Goal: Transaction & Acquisition: Purchase product/service

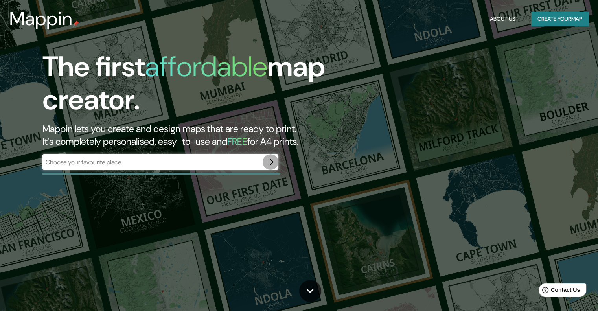
click at [270, 160] on icon "button" at bounding box center [270, 161] width 9 height 9
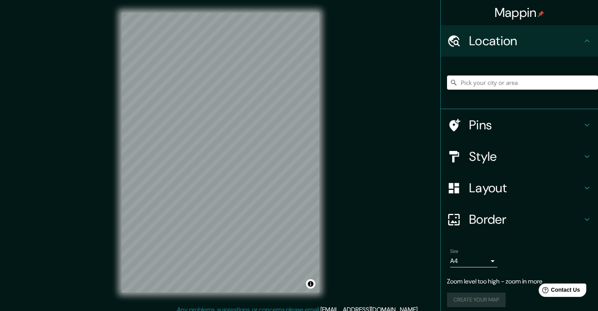
click at [499, 157] on h4 "Style" at bounding box center [525, 157] width 113 height 16
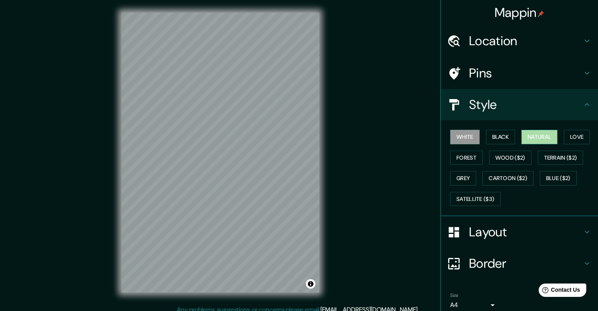
click at [531, 136] on button "Natural" at bounding box center [540, 137] width 36 height 15
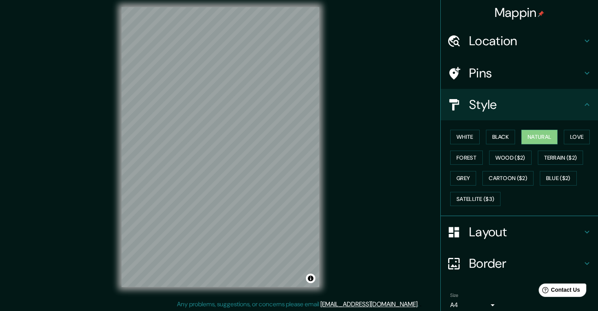
scroll to position [6, 0]
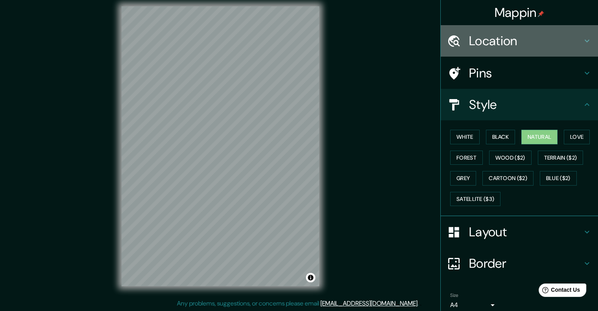
click at [546, 39] on h4 "Location" at bounding box center [525, 41] width 113 height 16
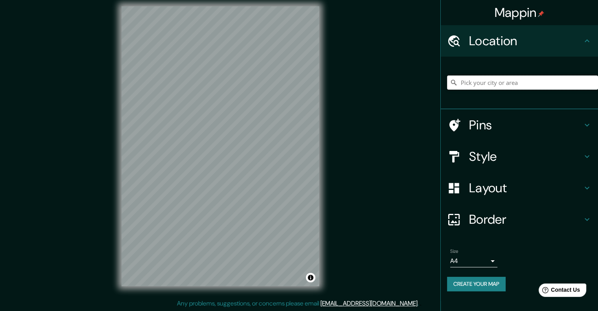
click at [500, 83] on input "Pick your city or area" at bounding box center [522, 83] width 151 height 14
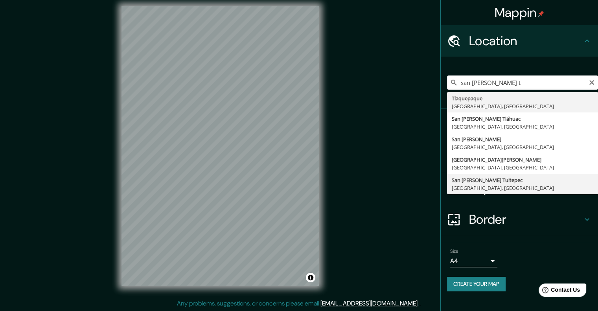
type input "San Pedro Tultepec, Estado de México, México"
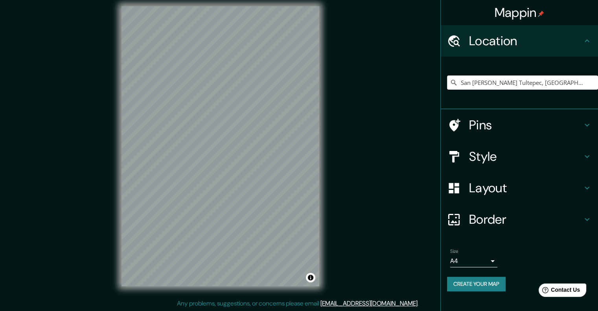
scroll to position [0, 0]
click at [489, 127] on h4 "Pins" at bounding box center [525, 125] width 113 height 16
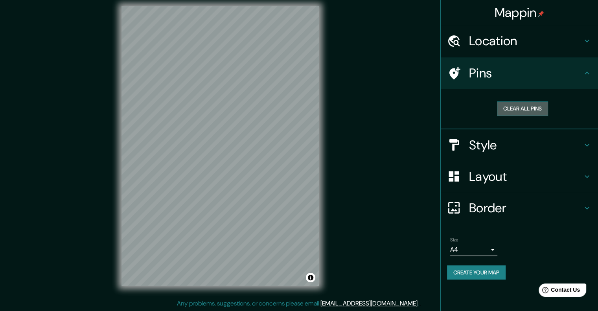
click at [512, 109] on button "Clear all pins" at bounding box center [522, 108] width 51 height 15
click at [580, 146] on h4 "Style" at bounding box center [525, 145] width 113 height 16
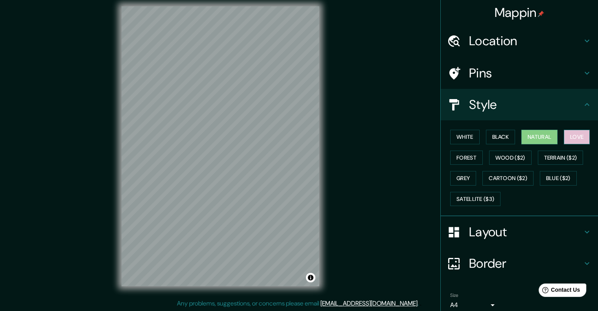
click at [565, 135] on button "Love" at bounding box center [577, 137] width 26 height 15
click at [555, 156] on button "Terrain ($2)" at bounding box center [561, 158] width 46 height 15
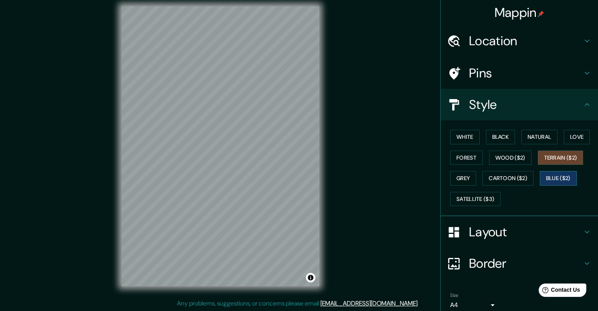
click at [544, 180] on button "Blue ($2)" at bounding box center [558, 178] width 37 height 15
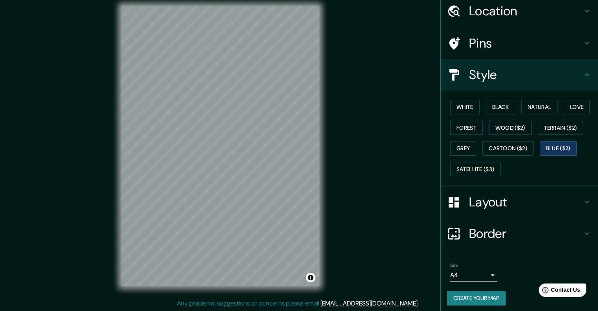
scroll to position [32, 0]
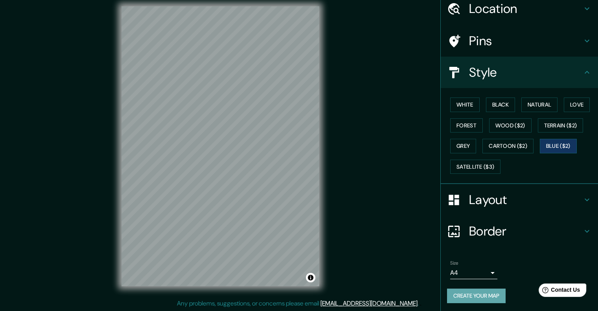
click at [467, 292] on button "Create your map" at bounding box center [476, 296] width 59 height 15
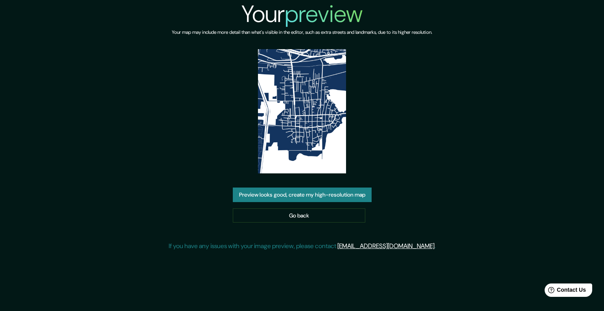
click at [300, 193] on button "Preview looks good, create my high-resolution map" at bounding box center [302, 195] width 139 height 15
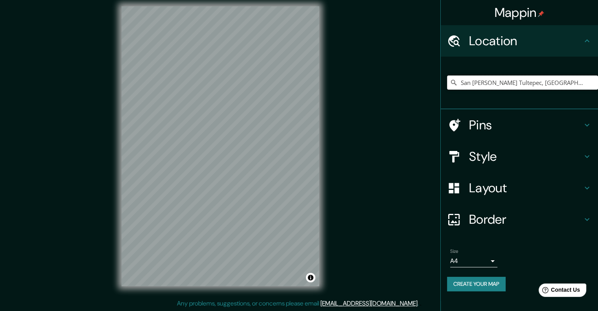
click at [476, 82] on input "San [PERSON_NAME] Tultepec, [GEOGRAPHIC_DATA], [GEOGRAPHIC_DATA]" at bounding box center [522, 83] width 151 height 14
click at [476, 85] on input "San Pedro Tultepec, Estado de México, México" at bounding box center [522, 83] width 151 height 14
click at [581, 76] on input "San Pedro Tultepec, Estado de México, México" at bounding box center [522, 83] width 151 height 14
click at [579, 84] on input "San Pedro Tultepec, Estado de México, México" at bounding box center [522, 83] width 151 height 14
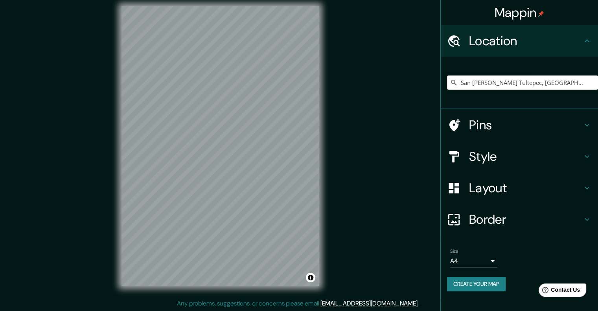
click at [579, 84] on input "San Pedro Tultepec, Estado de México, México" at bounding box center [522, 83] width 151 height 14
click at [507, 159] on h4 "Style" at bounding box center [525, 157] width 113 height 16
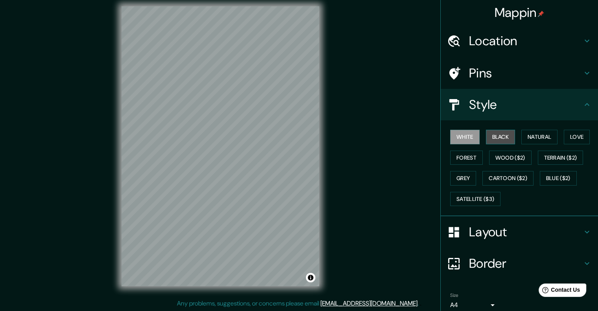
click at [489, 135] on button "Black" at bounding box center [500, 137] width 29 height 15
click at [531, 135] on button "Natural" at bounding box center [540, 137] width 36 height 15
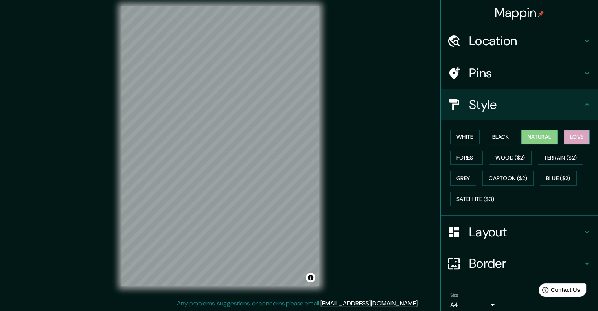
click at [571, 137] on button "Love" at bounding box center [577, 137] width 26 height 15
click at [559, 159] on button "Terrain ($2)" at bounding box center [561, 158] width 46 height 15
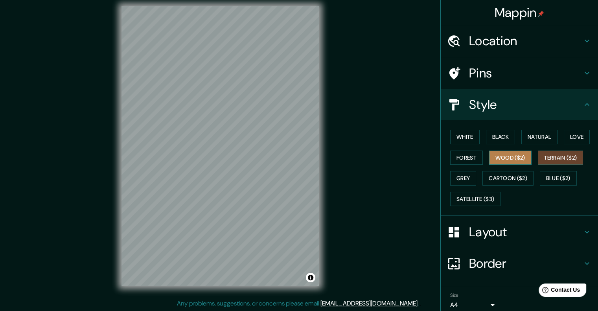
click at [502, 157] on button "Wood ($2)" at bounding box center [510, 158] width 42 height 15
click at [460, 158] on button "Forest" at bounding box center [466, 158] width 33 height 15
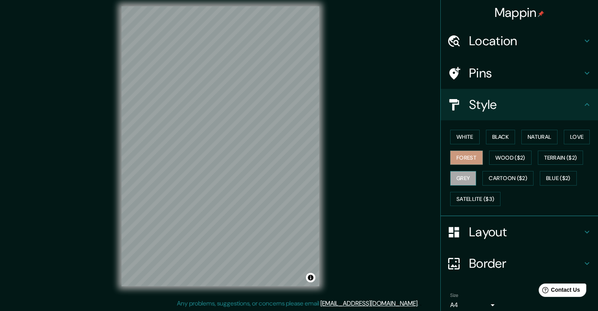
click at [461, 179] on button "Grey" at bounding box center [463, 178] width 26 height 15
click at [498, 177] on button "Cartoon ($2)" at bounding box center [508, 178] width 51 height 15
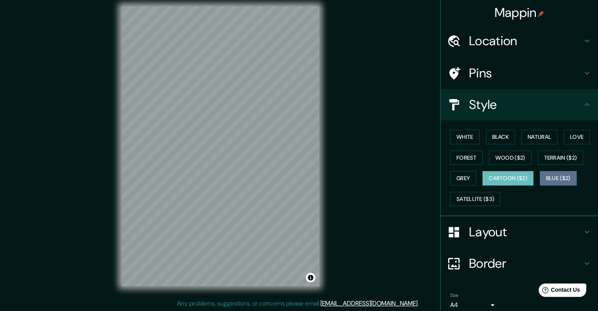
click at [547, 182] on button "Blue ($2)" at bounding box center [558, 178] width 37 height 15
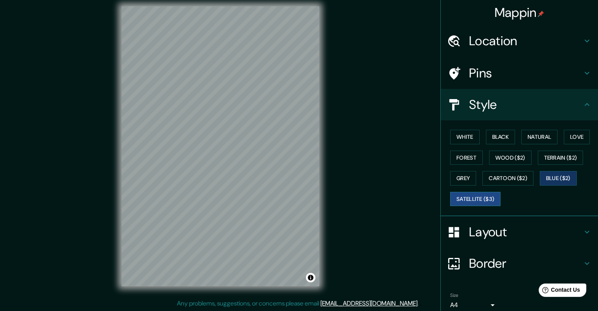
click at [466, 197] on button "Satellite ($3)" at bounding box center [475, 199] width 50 height 15
click at [560, 173] on button "Blue ($2)" at bounding box center [558, 178] width 37 height 15
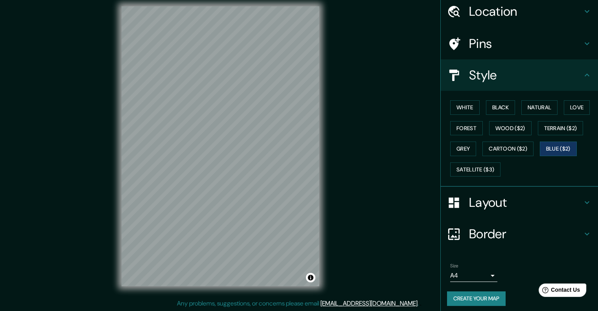
scroll to position [32, 0]
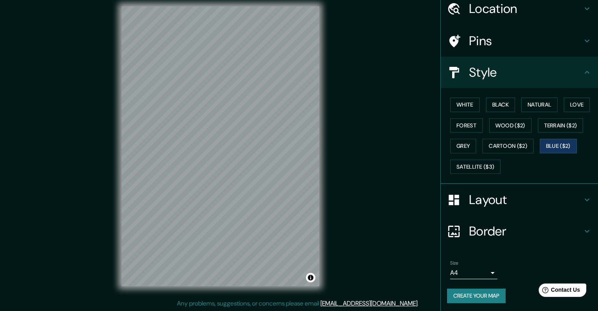
click at [511, 198] on h4 "Layout" at bounding box center [525, 200] width 113 height 16
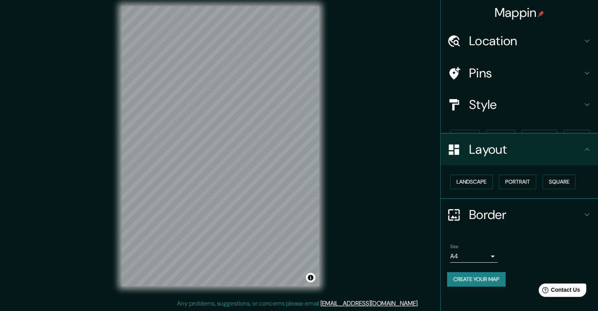
scroll to position [0, 0]
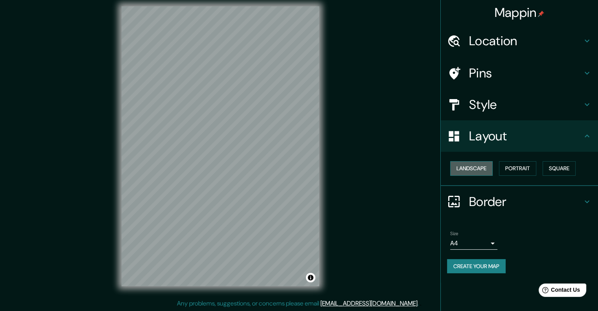
click at [476, 169] on button "Landscape" at bounding box center [471, 168] width 42 height 15
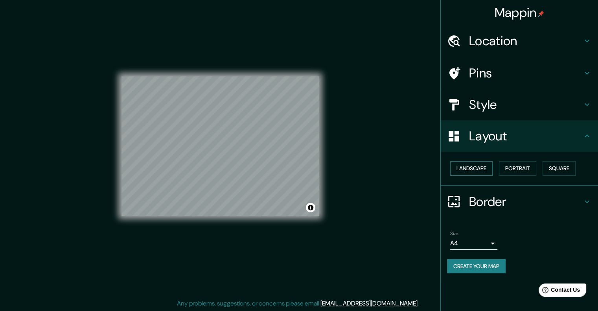
click at [476, 169] on button "Landscape" at bounding box center [471, 168] width 42 height 15
click at [526, 170] on button "Portrait" at bounding box center [517, 168] width 37 height 15
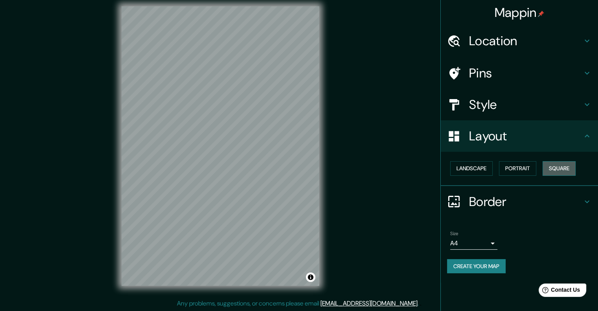
click at [557, 168] on button "Square" at bounding box center [559, 168] width 33 height 15
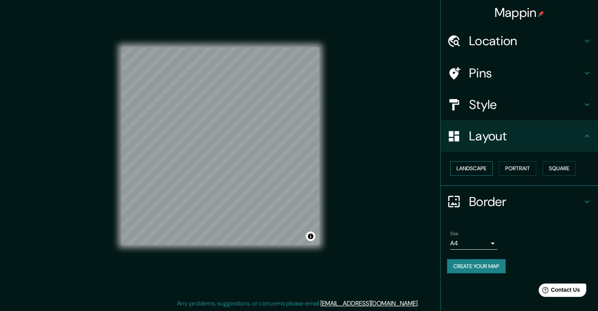
click at [466, 168] on button "Landscape" at bounding box center [471, 168] width 42 height 15
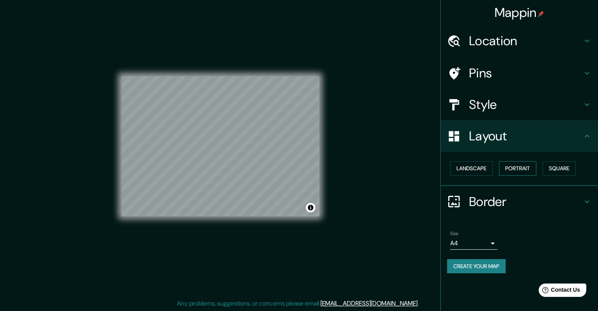
click at [513, 169] on button "Portrait" at bounding box center [517, 168] width 37 height 15
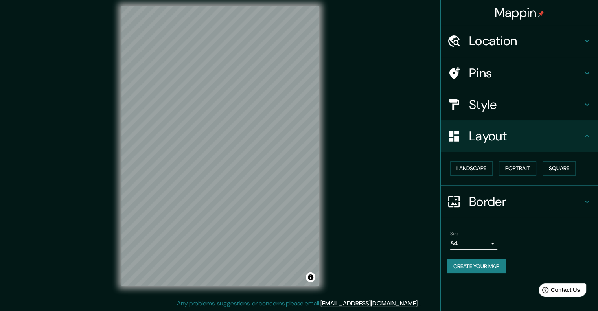
click at [492, 200] on h4 "Border" at bounding box center [525, 202] width 113 height 16
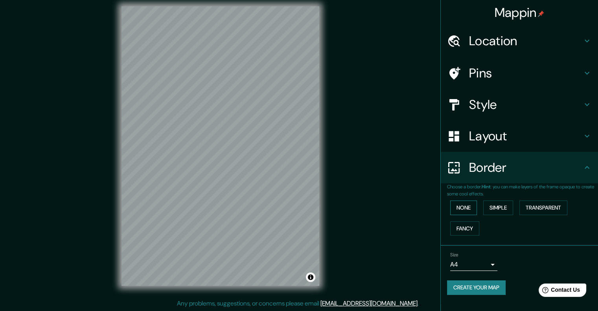
click at [470, 204] on button "None" at bounding box center [463, 208] width 27 height 15
click at [497, 207] on button "Simple" at bounding box center [498, 208] width 30 height 15
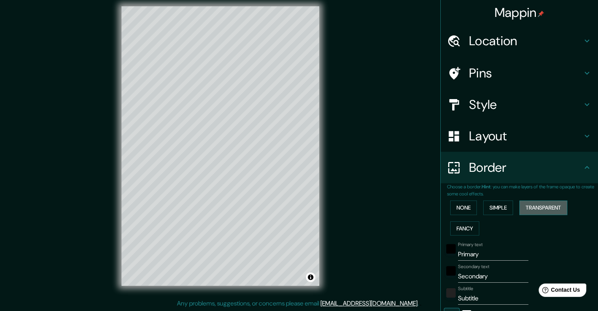
click at [529, 210] on button "Transparent" at bounding box center [544, 208] width 48 height 15
click at [452, 230] on button "Fancy" at bounding box center [464, 228] width 29 height 15
click at [487, 204] on button "Simple" at bounding box center [498, 208] width 30 height 15
click at [461, 210] on button "None" at bounding box center [463, 208] width 27 height 15
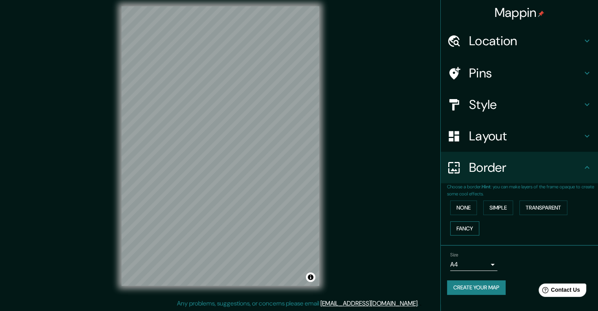
click at [466, 228] on button "Fancy" at bounding box center [464, 228] width 29 height 15
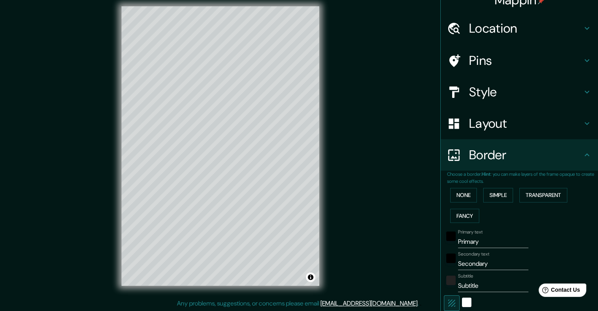
scroll to position [39, 0]
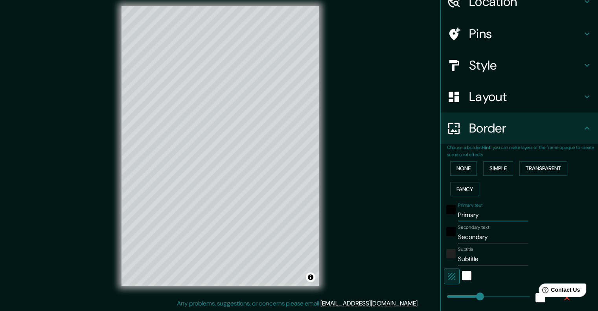
click at [477, 213] on input "Primary" at bounding box center [493, 215] width 70 height 13
type input "Primar"
type input "201"
type input "40"
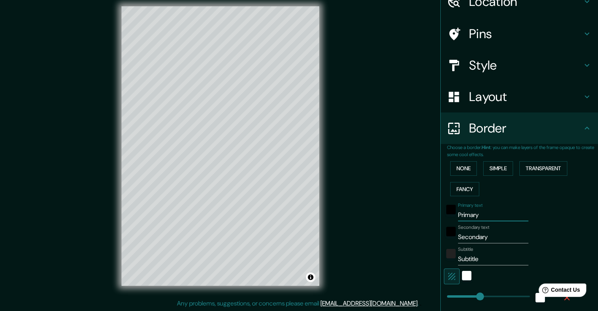
type input "20"
type input "P"
type input "201"
type input "40"
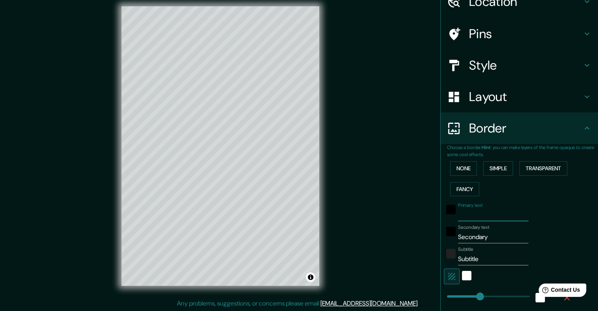
type input "20"
click at [488, 237] on input "Secondary" at bounding box center [493, 237] width 70 height 13
type input "Secondar"
type input "201"
type input "40"
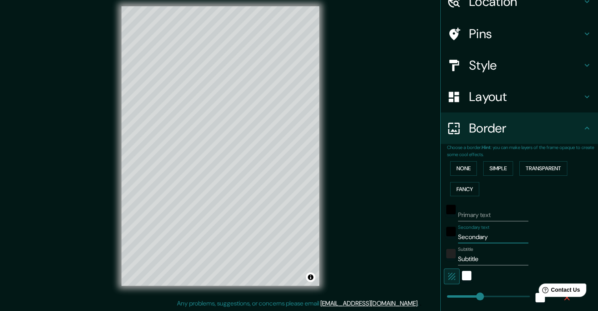
type input "40"
type input "20"
type input "Se"
type input "201"
type input "40"
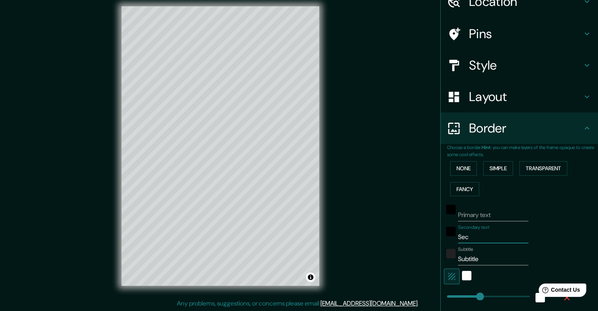
type input "40"
type input "20"
type input "S"
type input "201"
type input "40"
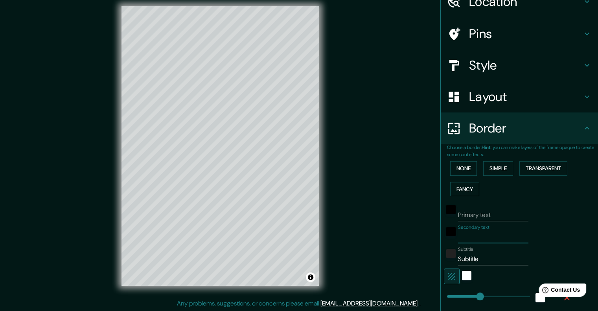
type input "40"
type input "20"
click at [487, 259] on input "Subtitle" at bounding box center [493, 259] width 70 height 13
type input "Subtitl"
type input "201"
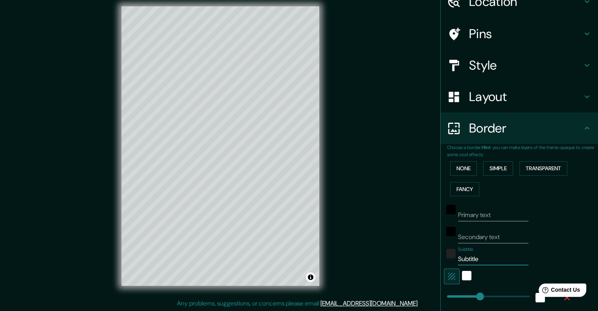
type input "40"
type input "20"
type input "S"
type input "201"
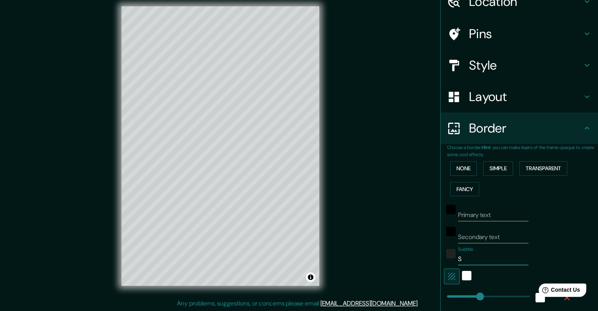
type input "40"
type input "20"
click at [462, 272] on div "white" at bounding box center [466, 275] width 9 height 9
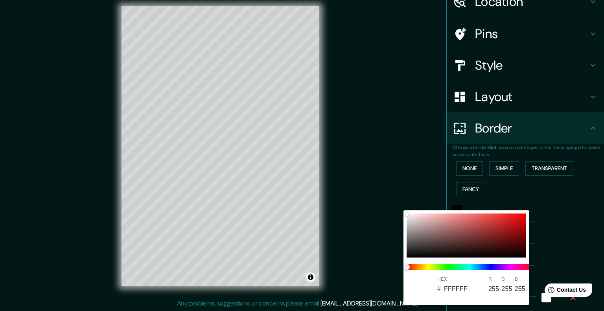
click at [542, 226] on div at bounding box center [302, 155] width 604 height 311
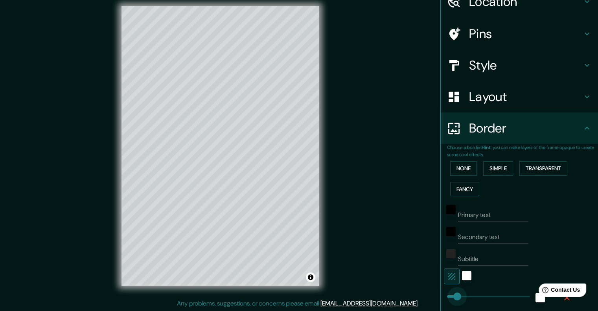
type input "56"
drag, startPoint x: 473, startPoint y: 297, endPoint x: 450, endPoint y: 302, distance: 23.4
type input "40"
type input "20"
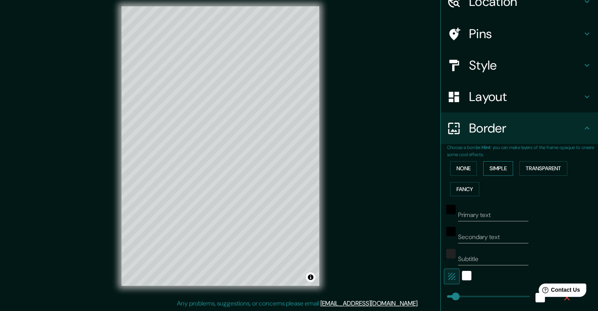
click at [489, 171] on button "Simple" at bounding box center [498, 168] width 30 height 15
click at [458, 171] on button "None" at bounding box center [463, 168] width 27 height 15
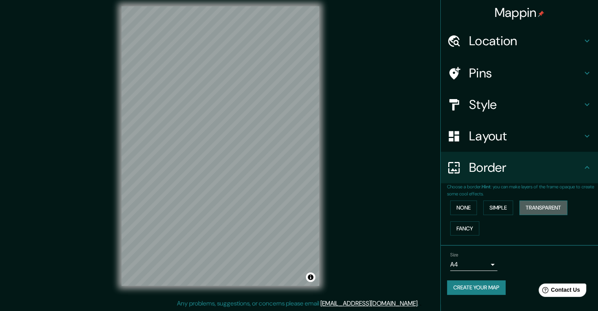
click at [549, 208] on button "Transparent" at bounding box center [544, 208] width 48 height 15
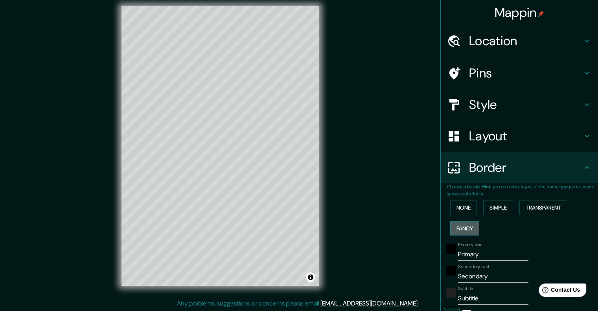
click at [461, 224] on button "Fancy" at bounding box center [464, 228] width 29 height 15
click at [462, 228] on button "Fancy" at bounding box center [464, 228] width 29 height 15
type input "40"
type input "20"
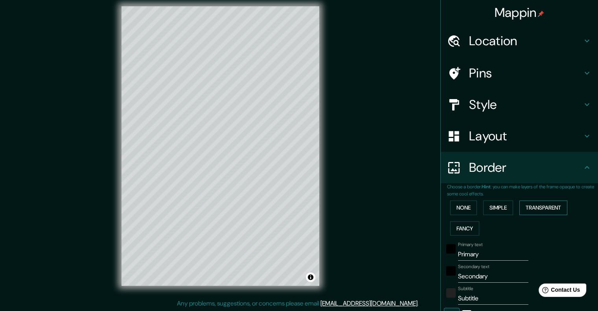
click at [536, 204] on button "Transparent" at bounding box center [544, 208] width 48 height 15
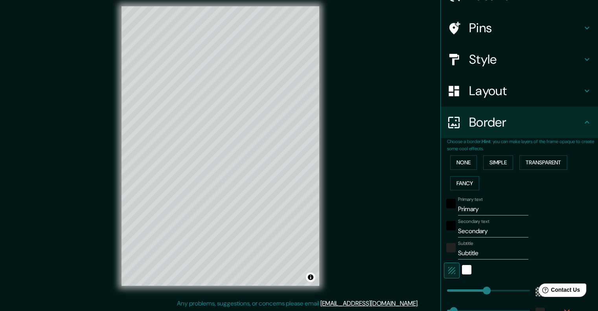
scroll to position [79, 0]
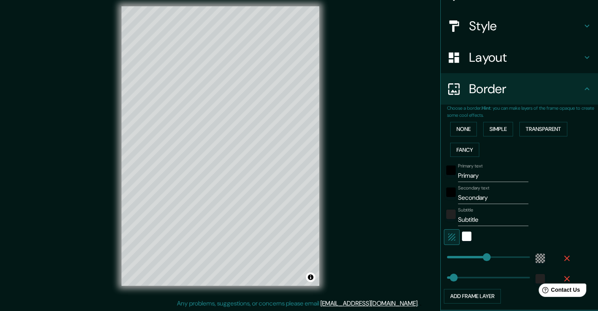
click at [480, 179] on input "Primary" at bounding box center [493, 176] width 70 height 13
type input "Primar"
type input "241"
type input "40"
type input "Prima"
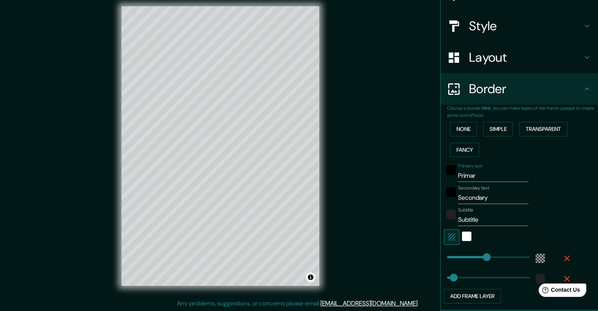
type input "241"
type input "40"
type input "P"
type input "241"
type input "40"
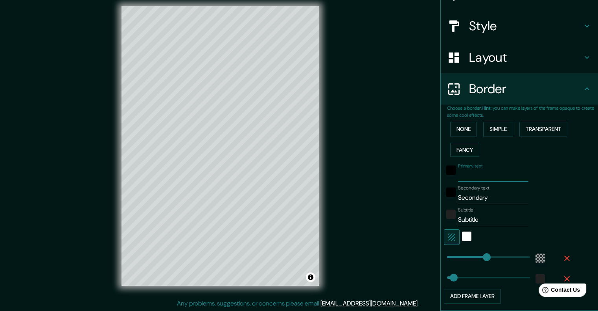
click at [480, 195] on input "Secondary" at bounding box center [493, 198] width 70 height 13
type input "Seconday"
type input "241"
type input "40"
type input "Secondy"
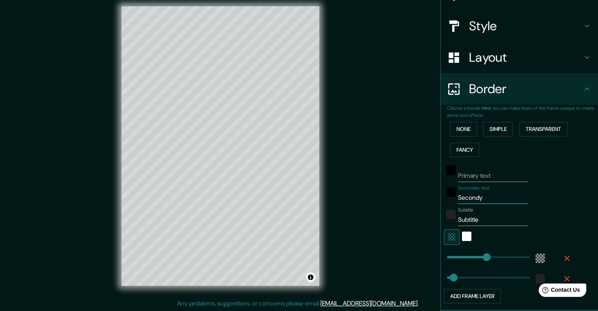
type input "241"
type input "40"
type input "Second"
type input "241"
type input "40"
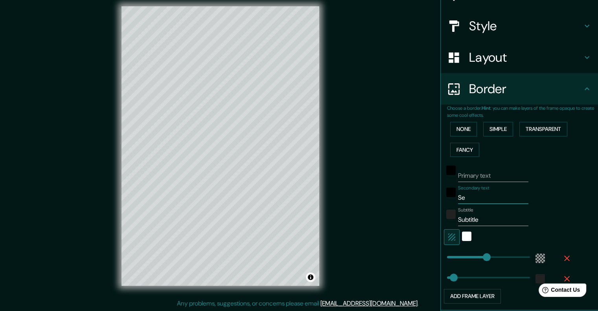
type input "S"
type input "241"
type input "40"
type input "241"
type input "40"
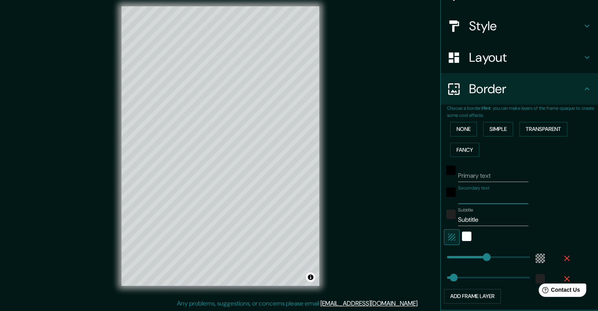
click at [485, 221] on input "Subtitle" at bounding box center [493, 220] width 70 height 13
type input "Subtitl"
type input "241"
type input "40"
type input "S"
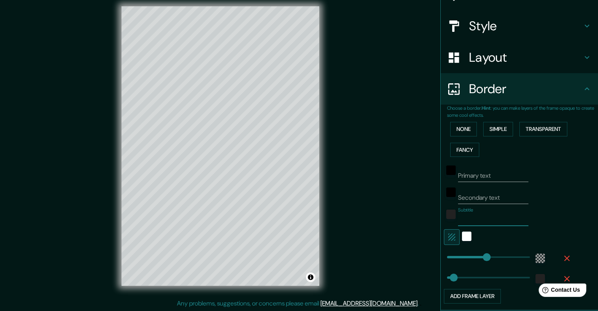
type input "241"
type input "40"
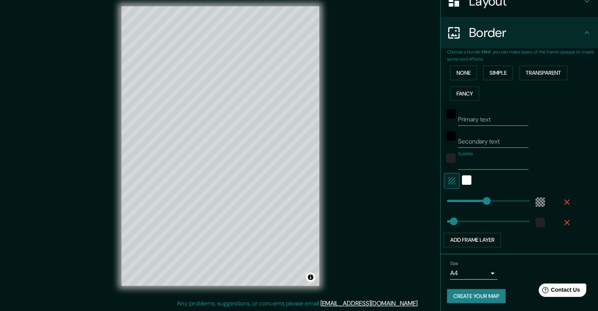
scroll to position [135, 0]
type input "241"
type input "237"
drag, startPoint x: 482, startPoint y: 201, endPoint x: 480, endPoint y: 205, distance: 4.6
type input "137"
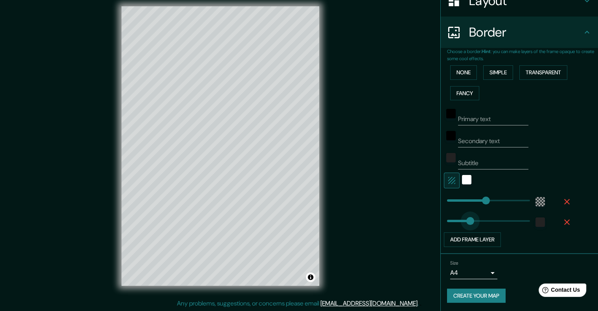
drag, startPoint x: 446, startPoint y: 221, endPoint x: 464, endPoint y: 230, distance: 19.2
type input "63"
drag, startPoint x: 462, startPoint y: 219, endPoint x: 452, endPoint y: 221, distance: 10.5
type input "27"
drag, startPoint x: 452, startPoint y: 221, endPoint x: 446, endPoint y: 221, distance: 5.9
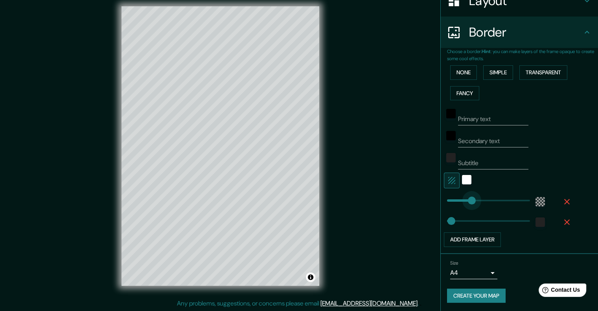
type input "149"
drag, startPoint x: 477, startPoint y: 198, endPoint x: 466, endPoint y: 199, distance: 11.5
type input "254"
drag, startPoint x: 466, startPoint y: 199, endPoint x: 483, endPoint y: 201, distance: 17.4
type input "156"
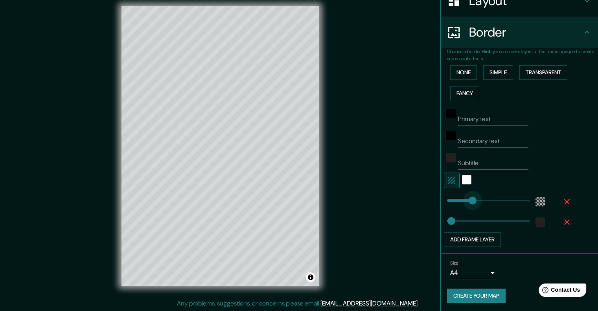
drag, startPoint x: 483, startPoint y: 201, endPoint x: 467, endPoint y: 201, distance: 16.1
click at [450, 183] on icon "button" at bounding box center [451, 180] width 9 height 9
click at [449, 182] on icon "button" at bounding box center [451, 180] width 9 height 9
click at [462, 179] on div "white" at bounding box center [466, 179] width 9 height 9
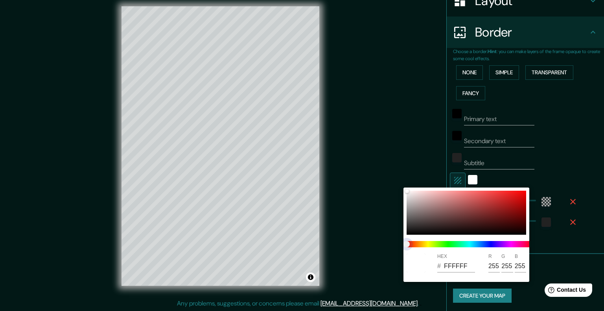
drag, startPoint x: 408, startPoint y: 243, endPoint x: 441, endPoint y: 243, distance: 32.6
click at [441, 243] on span at bounding box center [470, 244] width 126 height 6
click at [471, 243] on span at bounding box center [470, 244] width 126 height 6
drag, startPoint x: 407, startPoint y: 243, endPoint x: 424, endPoint y: 243, distance: 16.9
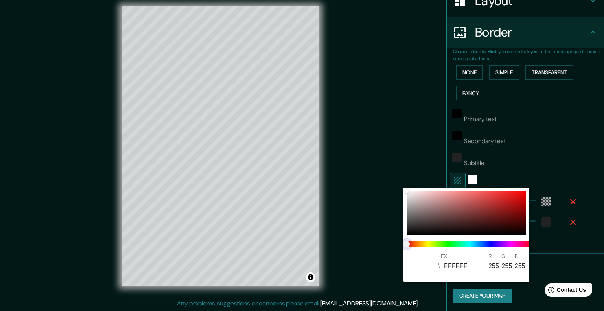
click at [424, 243] on span at bounding box center [470, 244] width 126 height 6
click at [405, 243] on span "color slider" at bounding box center [407, 244] width 6 height 6
click at [470, 224] on div at bounding box center [467, 213] width 120 height 44
type input "3B1C1C"
type input "59"
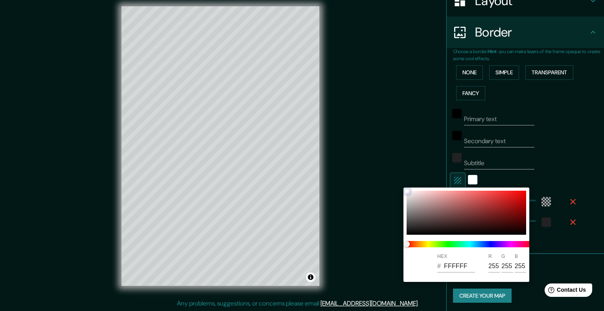
type input "28"
click at [459, 220] on div at bounding box center [467, 213] width 120 height 44
type input "522E2E"
type input "82"
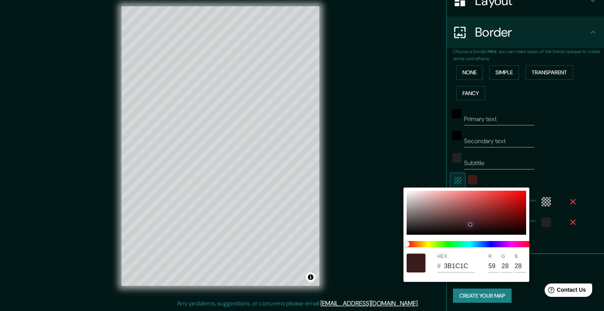
type input "46"
click at [433, 228] on div at bounding box center [467, 213] width 120 height 44
type input "241C1C"
type input "36"
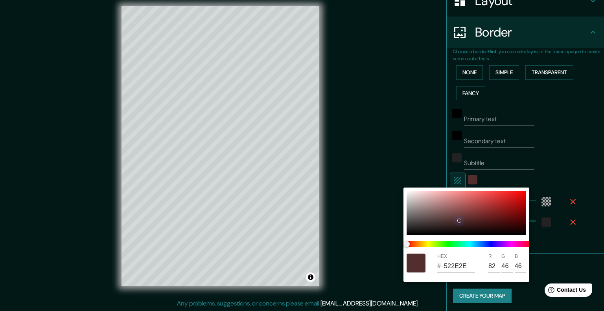
type input "28"
click at [425, 224] on div at bounding box center [467, 213] width 120 height 44
type input "3E3434"
type input "62"
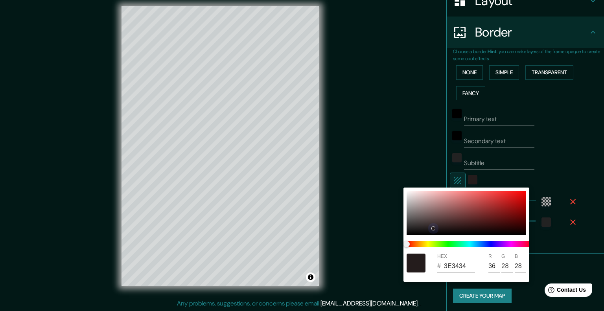
type input "52"
click at [422, 221] on div at bounding box center [467, 213] width 120 height 44
type input "4B4141"
type input "75"
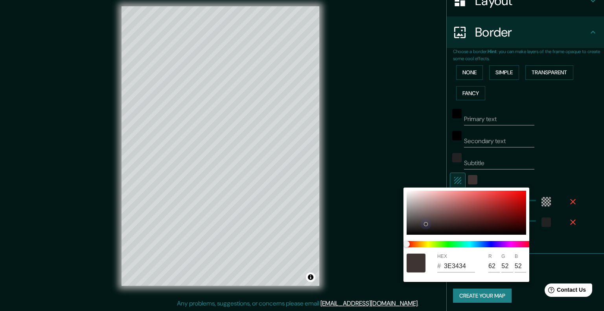
type input "65"
click at [417, 218] on div at bounding box center [467, 213] width 120 height 44
type input "5E5555"
type input "94"
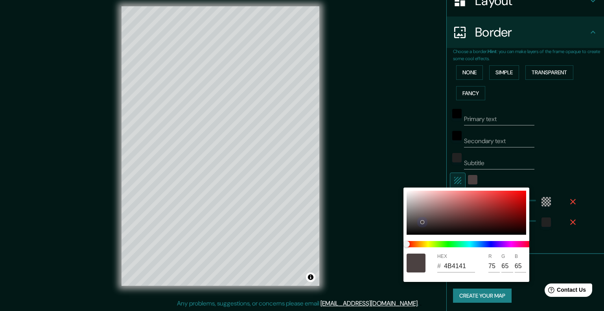
type input "85"
drag, startPoint x: 412, startPoint y: 218, endPoint x: 412, endPoint y: 210, distance: 8.3
click at [412, 218] on div at bounding box center [467, 213] width 120 height 44
type input "605C5C"
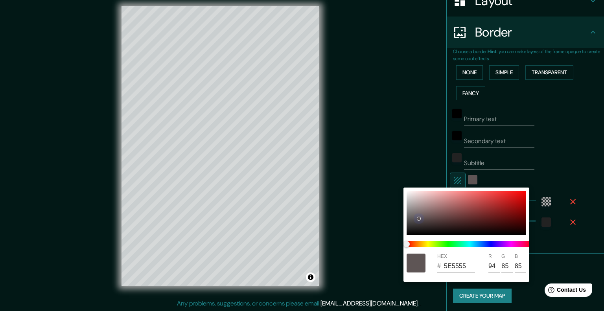
type input "96"
type input "92"
click at [413, 207] on div at bounding box center [467, 213] width 120 height 44
type input "A09898"
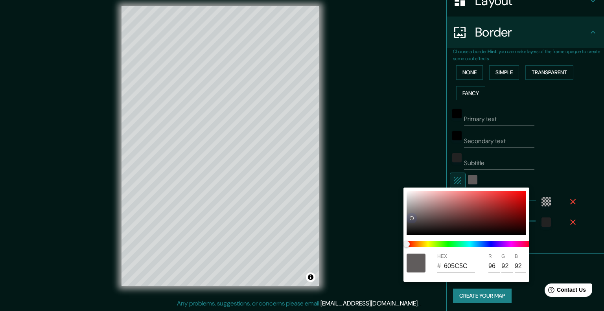
type input "160"
type input "152"
click at [421, 195] on div at bounding box center [467, 213] width 120 height 44
type input "E5C9C9"
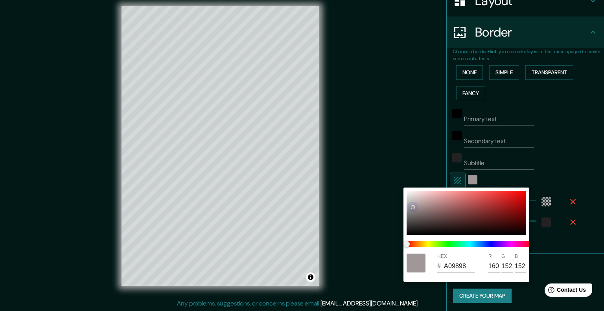
type input "229"
type input "201"
click at [431, 196] on div at bounding box center [467, 213] width 120 height 44
type input "E1B3B3"
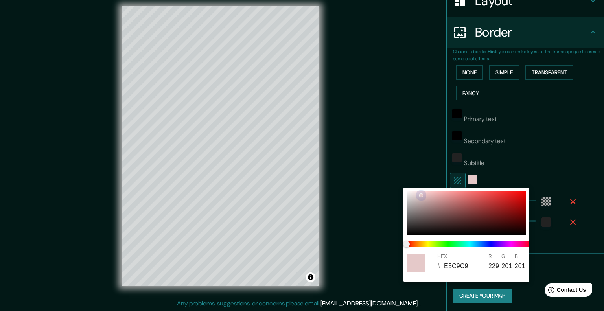
type input "225"
type input "179"
click at [412, 197] on div at bounding box center [467, 213] width 120 height 44
type input "D7CECE"
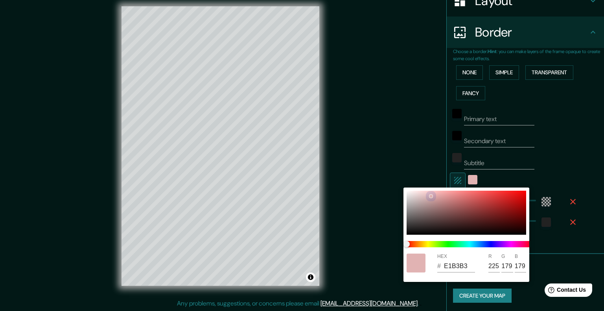
type input "215"
type input "206"
click at [408, 191] on div at bounding box center [467, 213] width 120 height 44
type input "FFFBFB"
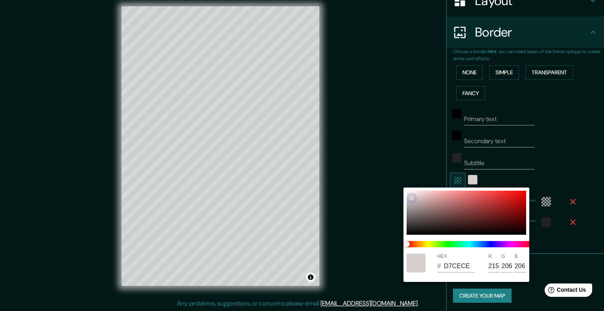
type input "255"
type input "251"
click at [561, 166] on div at bounding box center [302, 155] width 604 height 311
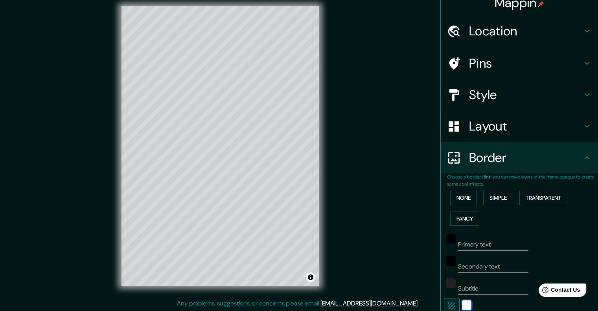
scroll to position [0, 0]
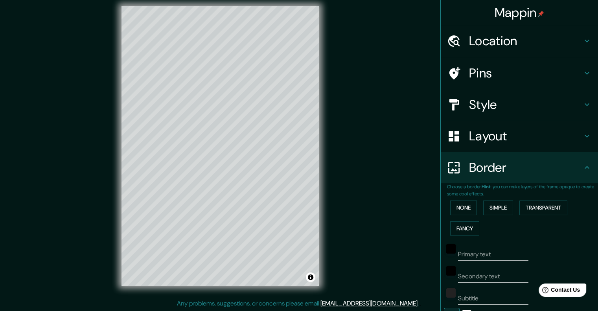
click at [503, 72] on h4 "Pins" at bounding box center [525, 73] width 113 height 16
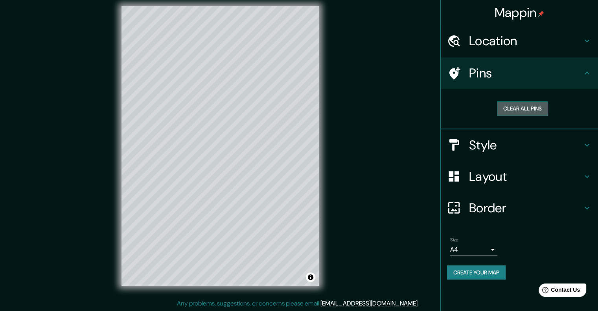
click at [522, 110] on button "Clear all pins" at bounding box center [522, 108] width 51 height 15
click at [480, 151] on h4 "Style" at bounding box center [525, 145] width 113 height 16
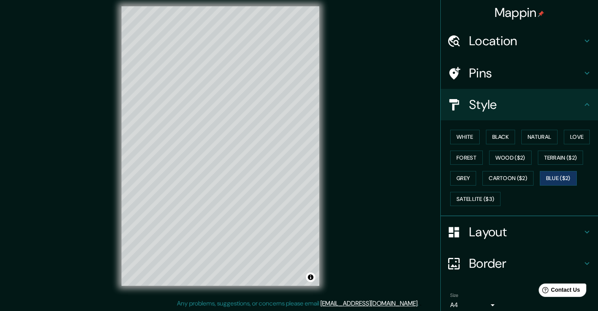
click at [512, 16] on h4 "Mappin" at bounding box center [520, 13] width 50 height 16
